Goal: Check status: Check status

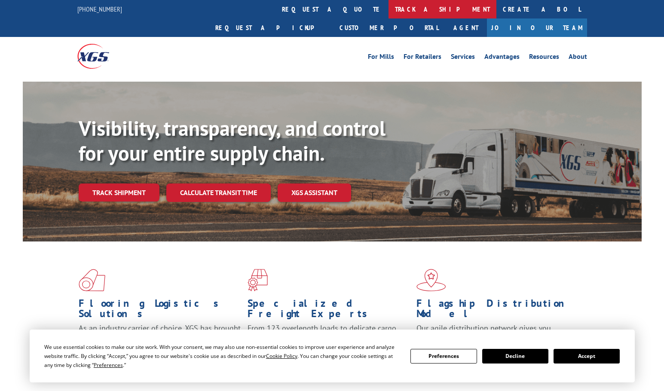
click at [389, 16] on link "track a shipment" at bounding box center [443, 9] width 108 height 18
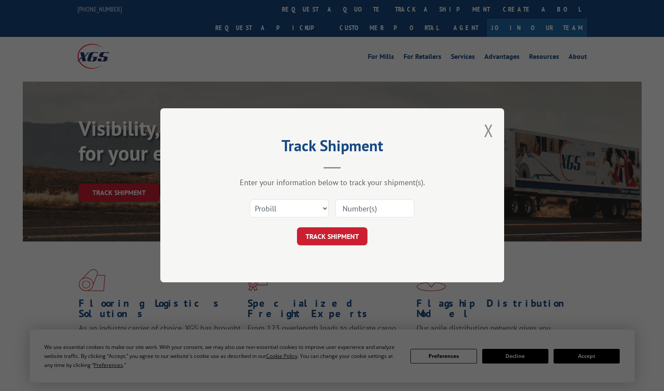
click at [285, 219] on div "Select category... Probill BOL PO" at bounding box center [332, 209] width 258 height 28
click at [285, 217] on select "Select category... Probill BOL PO" at bounding box center [289, 209] width 79 height 18
select select "bol"
click at [250, 200] on select "Select category... Probill BOL PO" at bounding box center [289, 209] width 79 height 18
click at [345, 209] on input at bounding box center [374, 209] width 79 height 18
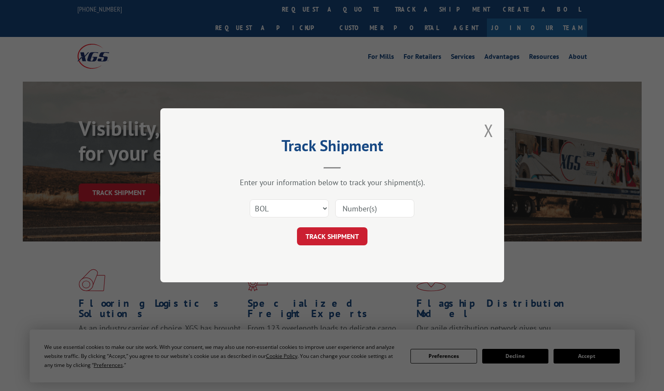
paste input "2847648"
type input "2847648"
click at [342, 237] on button "TRACK SHIPMENT" at bounding box center [332, 237] width 71 height 18
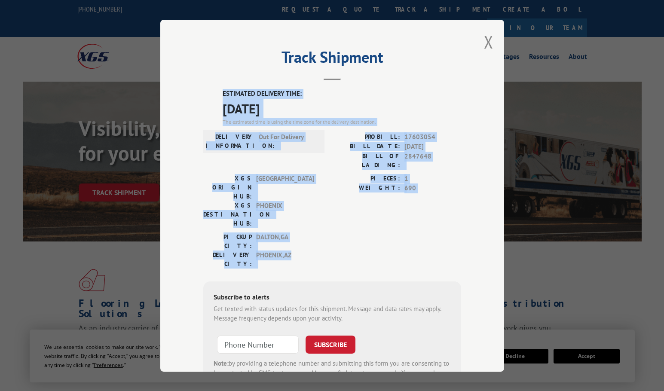
drag, startPoint x: 215, startPoint y: 91, endPoint x: 374, endPoint y: 219, distance: 204.3
click at [374, 219] on div "ESTIMATED DELIVERY TIME: 09/15/2025 The estimated time is using the time zone f…" at bounding box center [332, 243] width 258 height 309
copy div "ESTIMATED DELIVERY TIME: 09/15/2025 The estimated time is using the time zone f…"
click at [487, 43] on button "Close modal" at bounding box center [488, 42] width 9 height 23
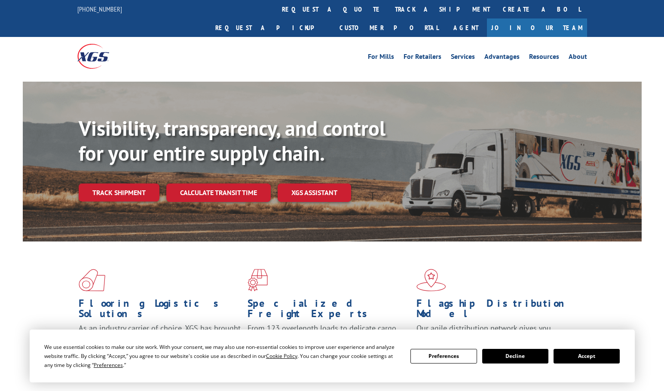
click at [612, 355] on button "Accept" at bounding box center [587, 356] width 66 height 15
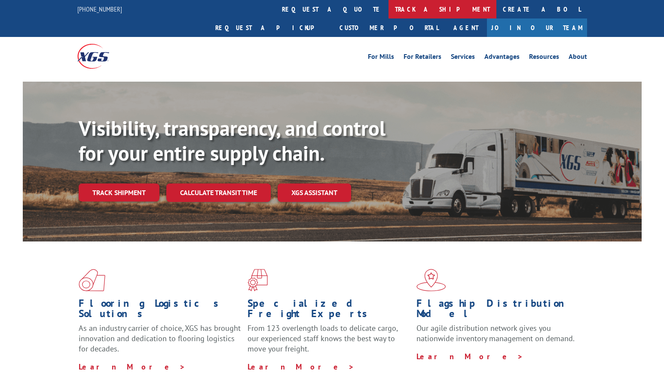
click at [389, 4] on link "track a shipment" at bounding box center [443, 9] width 108 height 18
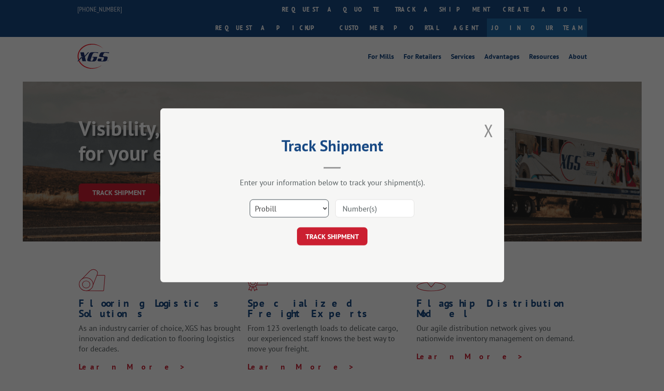
click at [299, 201] on select "Select category... Probill BOL PO" at bounding box center [289, 209] width 79 height 18
select select "bol"
click at [250, 200] on select "Select category... Probill BOL PO" at bounding box center [289, 209] width 79 height 18
click at [360, 205] on input at bounding box center [374, 209] width 79 height 18
paste input "2847786"
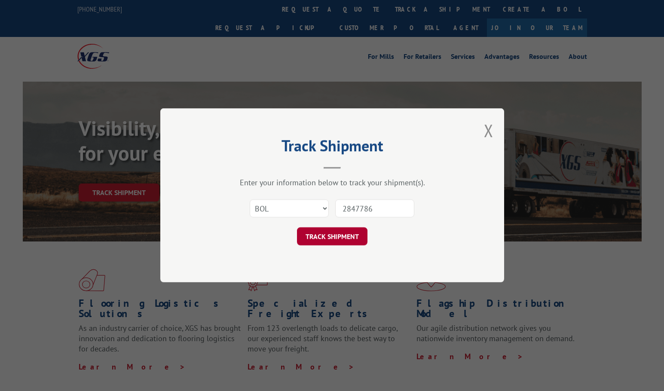
type input "2847786"
click at [347, 239] on button "TRACK SHIPMENT" at bounding box center [332, 237] width 71 height 18
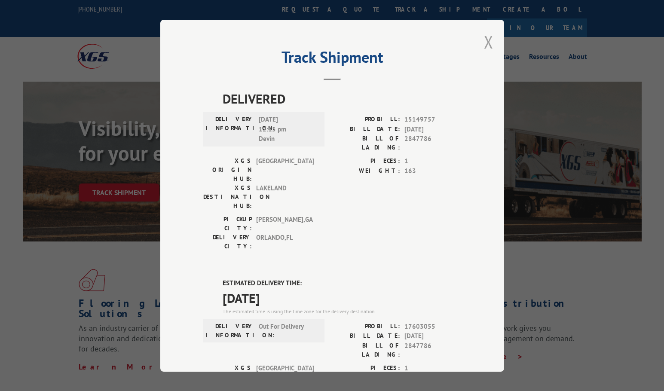
click at [485, 46] on button "Close modal" at bounding box center [488, 42] width 9 height 23
